Goal: Find specific page/section: Find specific page/section

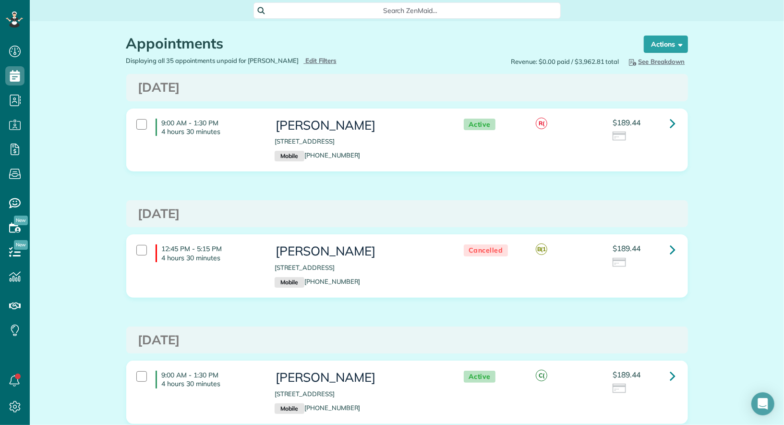
scroll to position [4, 4]
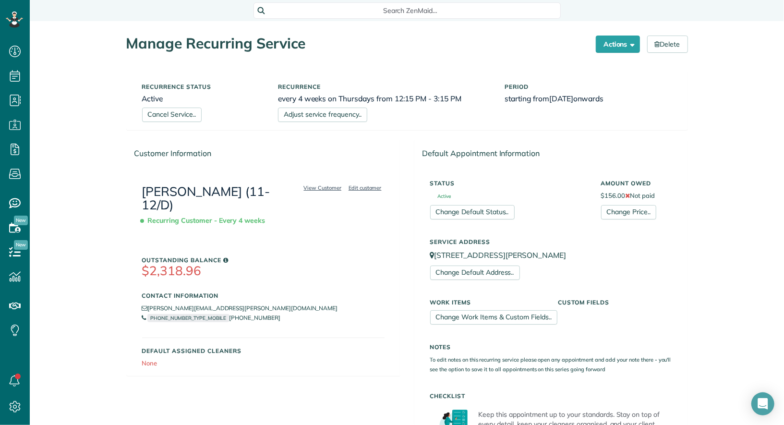
scroll to position [4, 4]
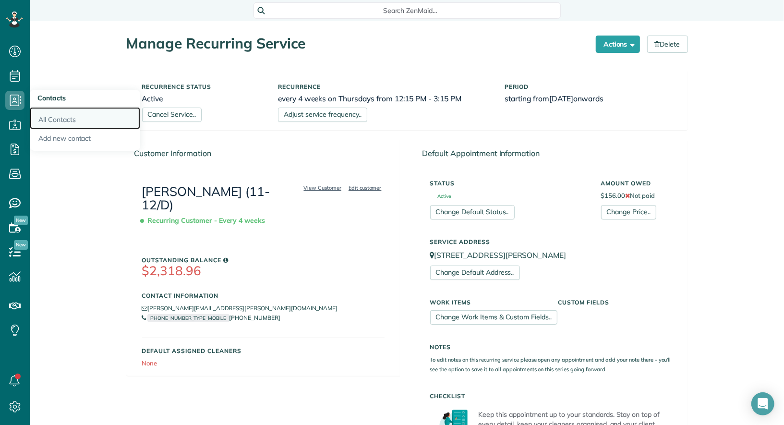
click at [61, 114] on link "All Contacts" at bounding box center [85, 118] width 110 height 22
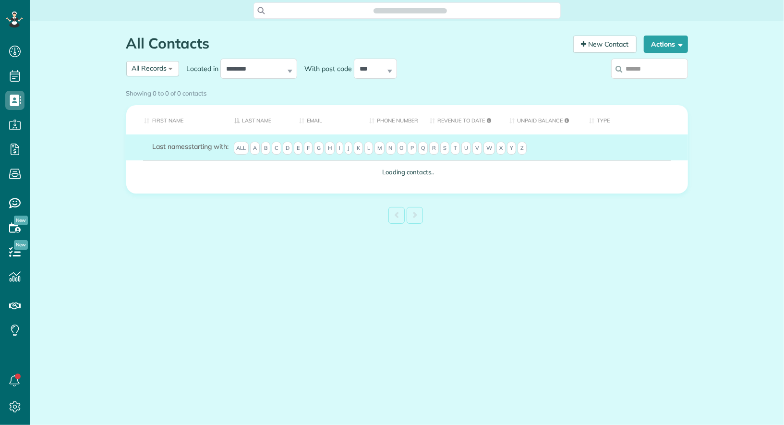
scroll to position [4, 4]
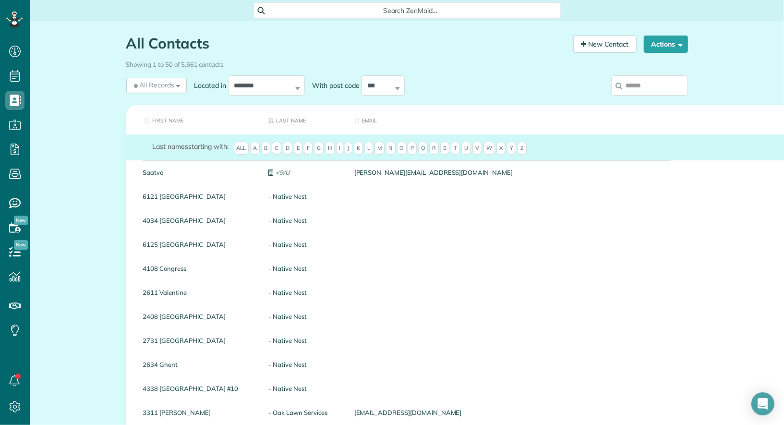
click at [655, 87] on input "search" at bounding box center [649, 85] width 77 height 20
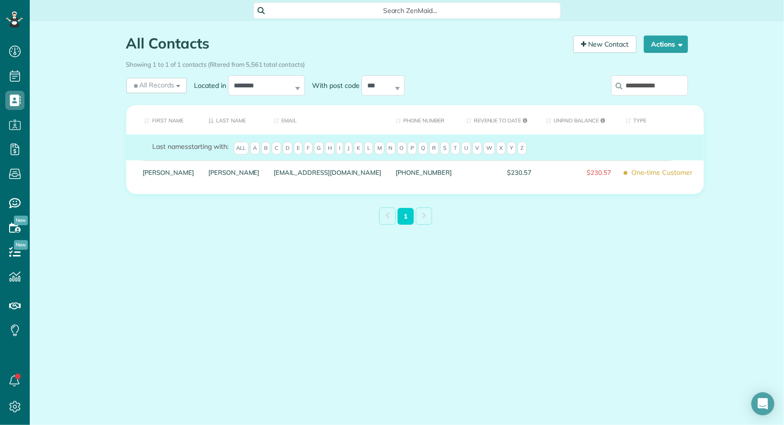
type input "**********"
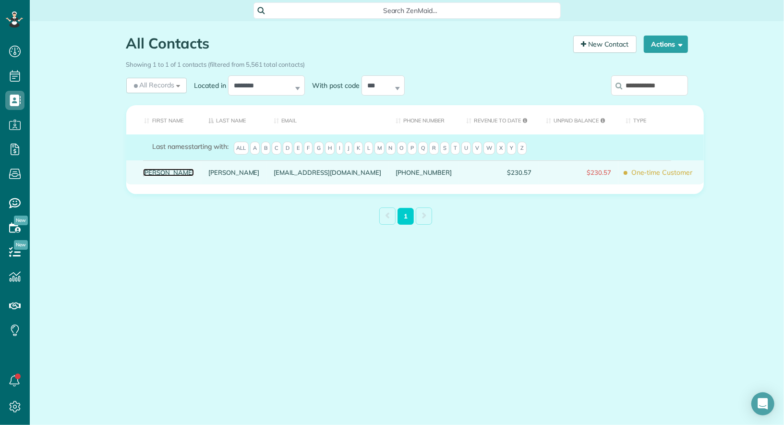
click at [149, 176] on link "[PERSON_NAME]" at bounding box center [168, 172] width 51 height 7
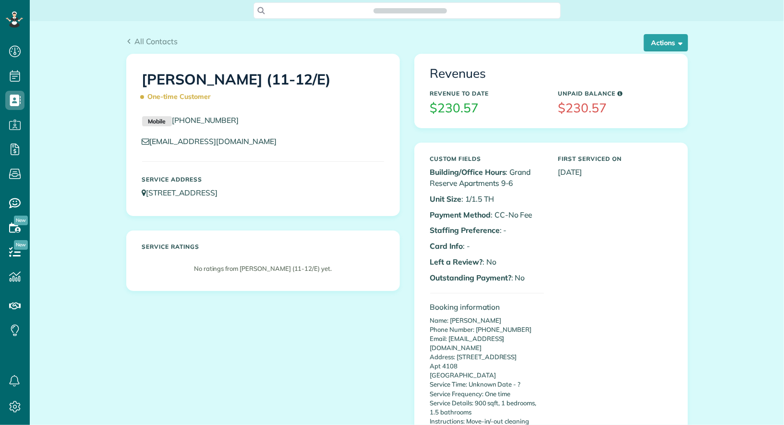
scroll to position [4, 4]
